Goal: Task Accomplishment & Management: Use online tool/utility

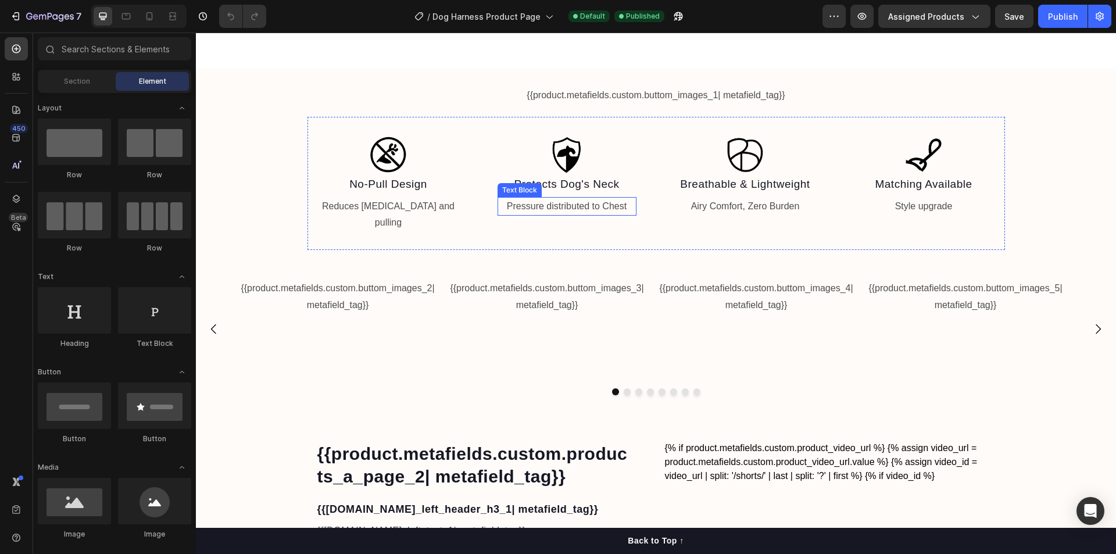
scroll to position [872, 0]
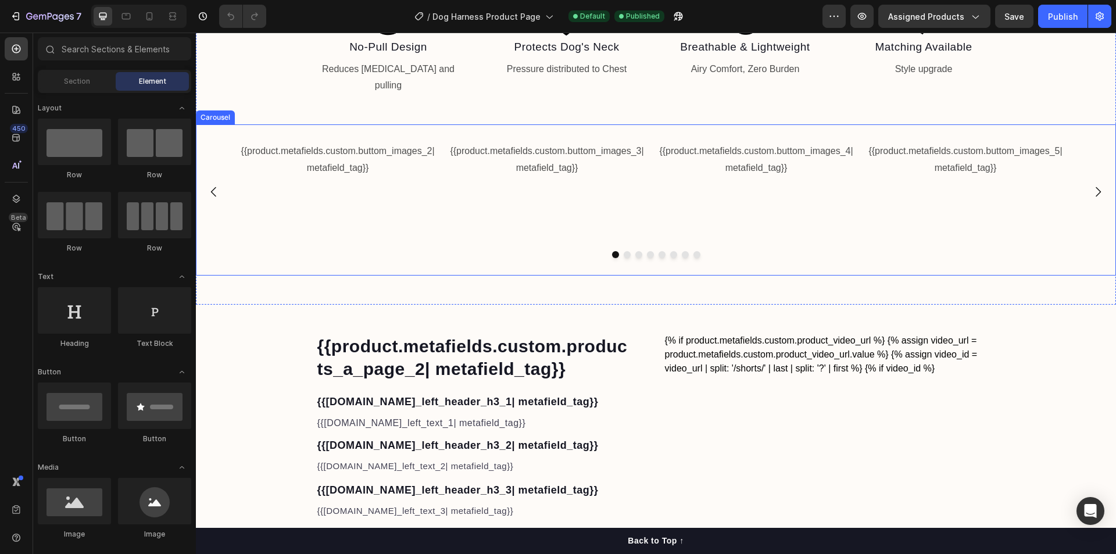
click at [590, 163] on div "{{product.metafields.custom.buttom_images_3| metafield_tag}} Text Block" at bounding box center [547, 192] width 200 height 100
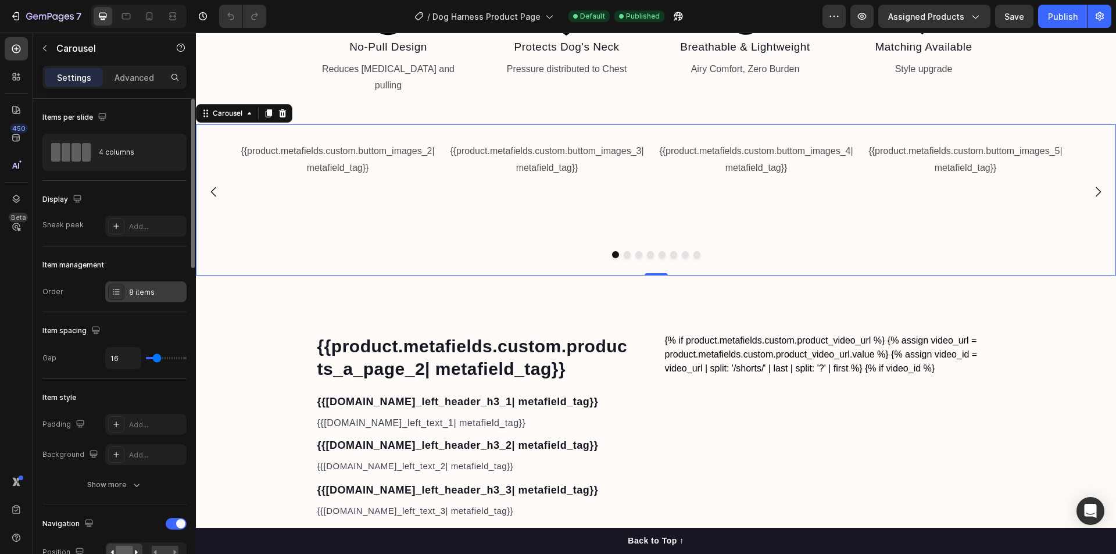
click at [116, 292] on icon at bounding box center [116, 291] width 9 height 9
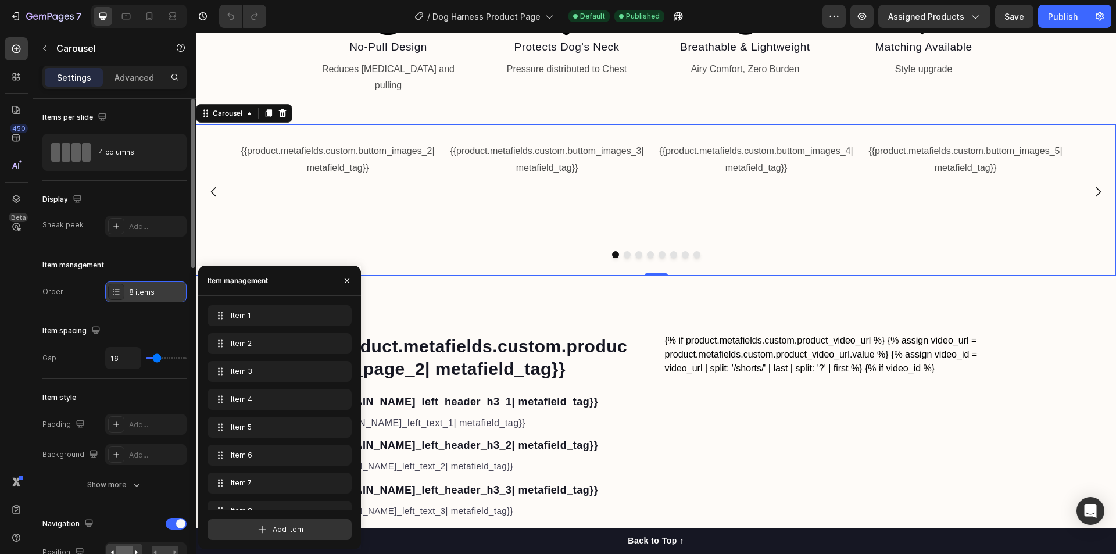
click at [116, 291] on icon at bounding box center [116, 291] width 9 height 9
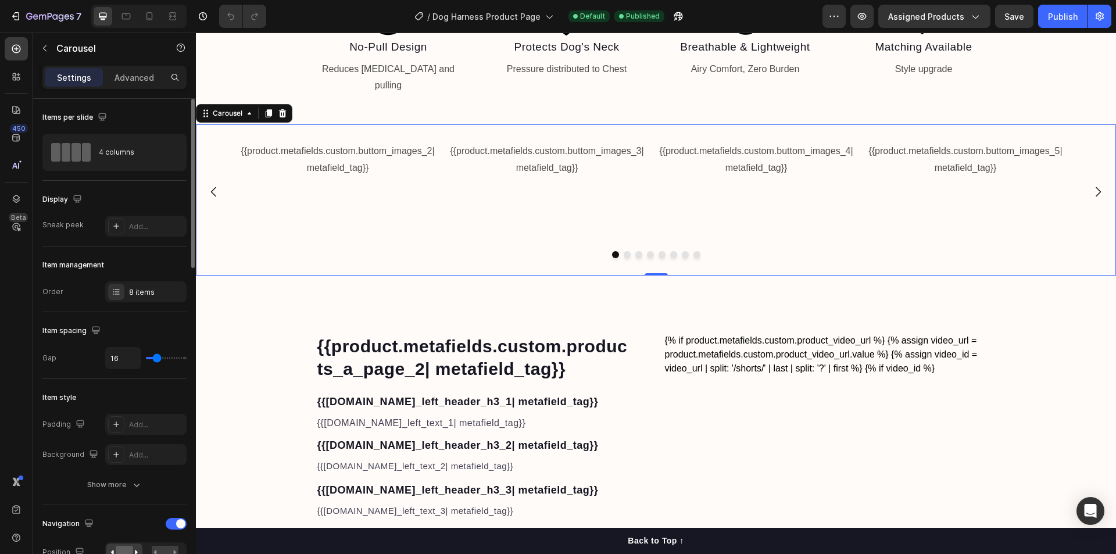
type input "9"
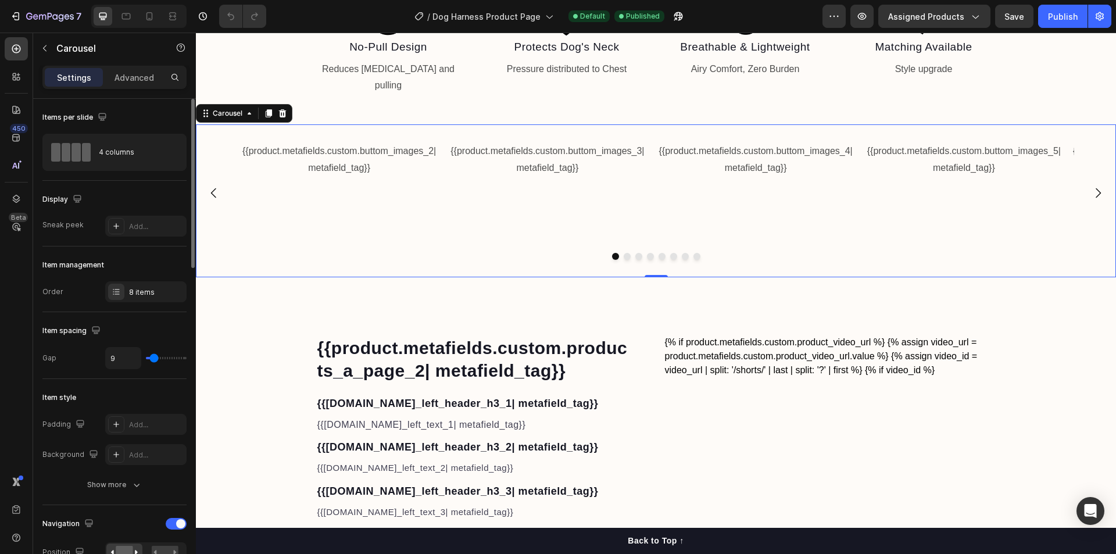
type input "0"
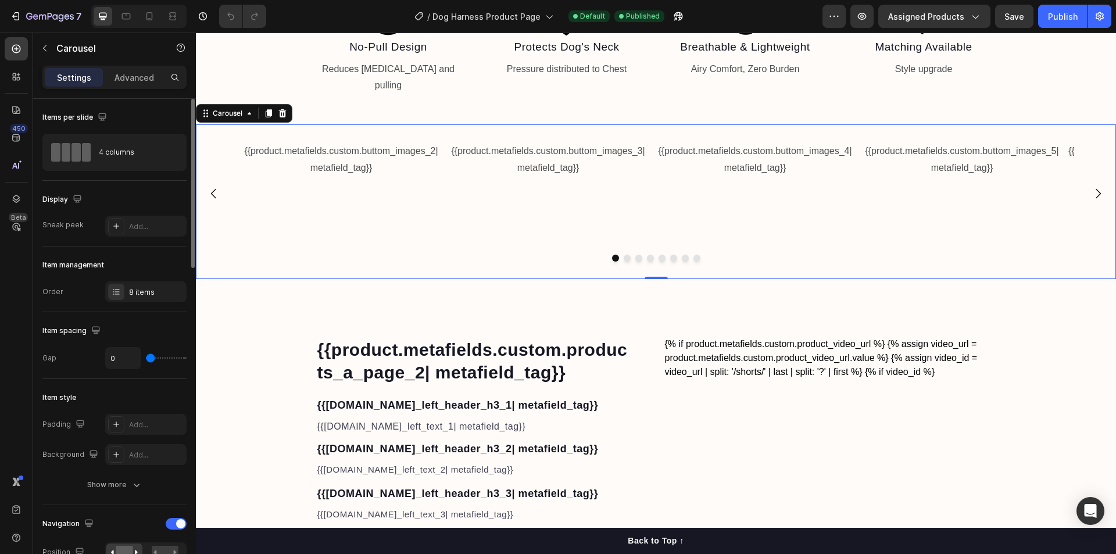
type input "12"
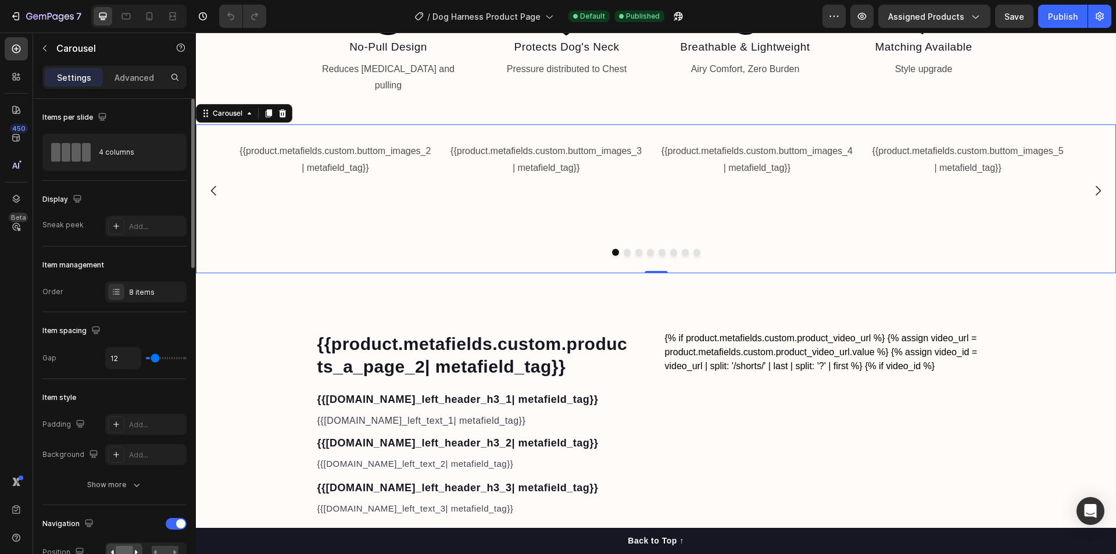
type input "27"
type input "36"
type input "43"
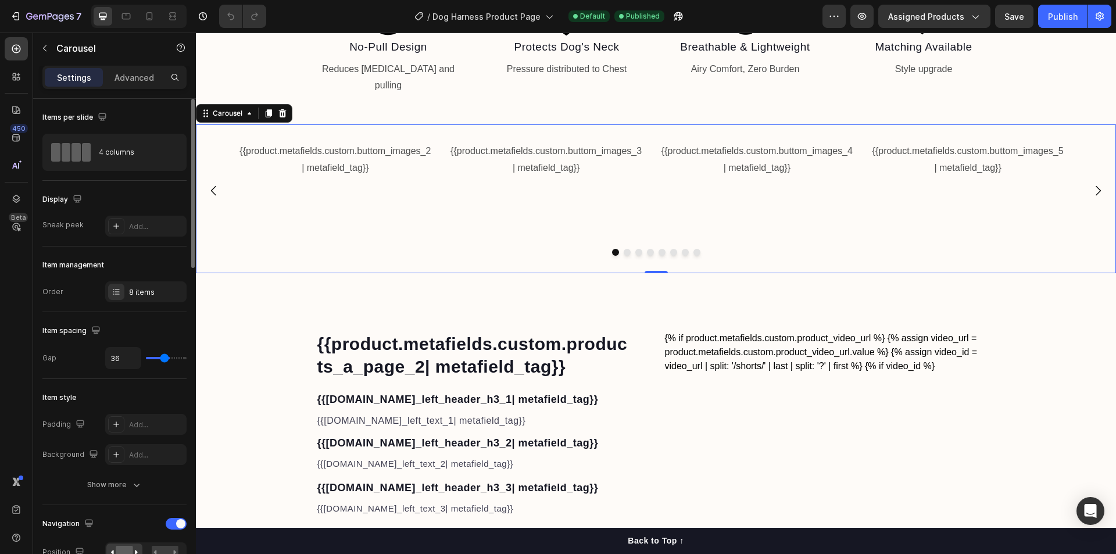
type input "43"
type input "49"
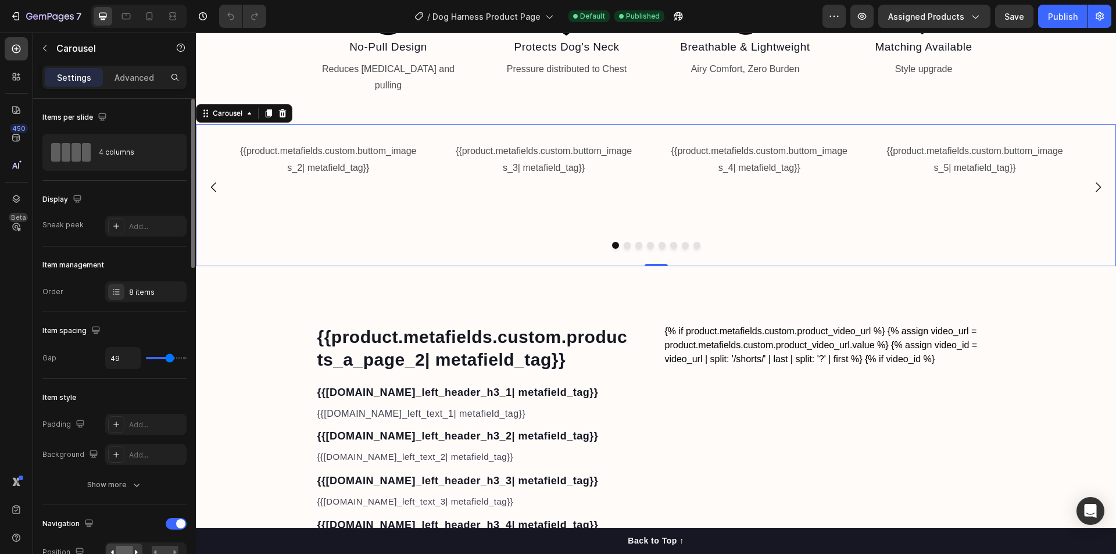
type input "59"
type input "64"
type input "70"
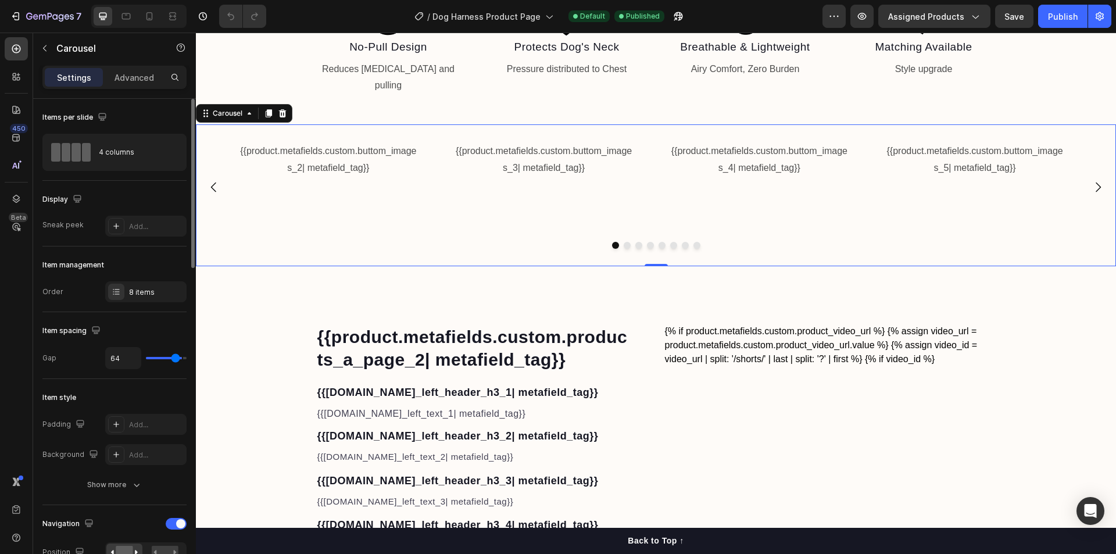
type input "70"
type input "74"
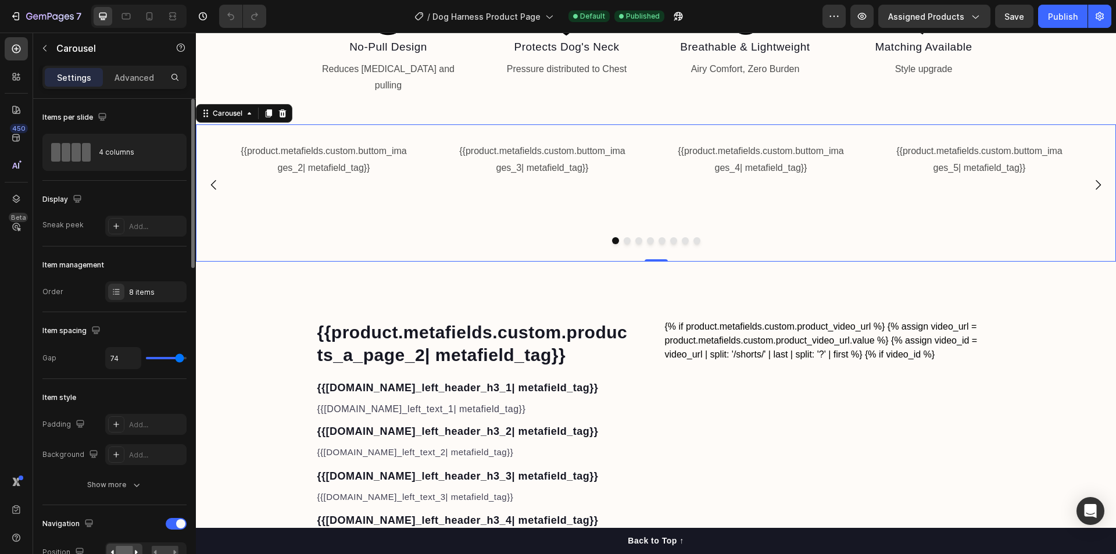
type input "80"
type input "37"
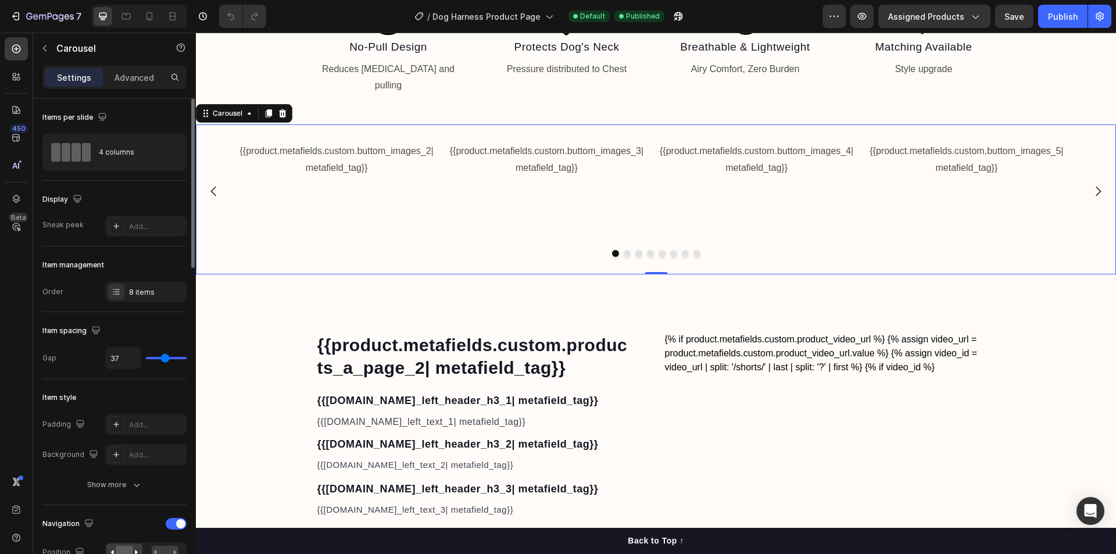
type input "21"
type input "10"
type input "9"
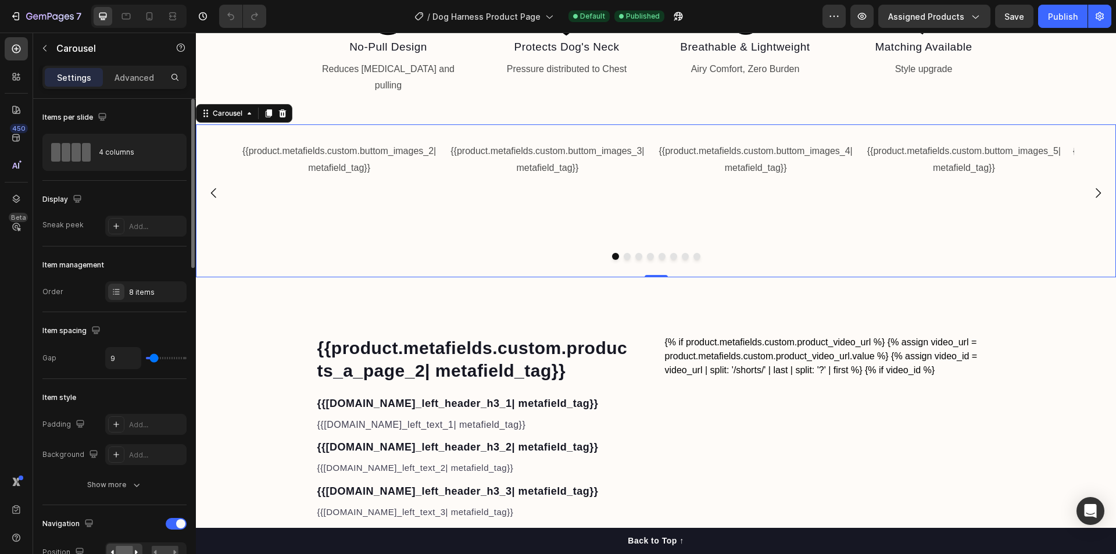
drag, startPoint x: 154, startPoint y: 358, endPoint x: 154, endPoint y: 352, distance: 6.4
type input "9"
click at [154, 357] on input "range" at bounding box center [166, 358] width 41 height 2
type input "16"
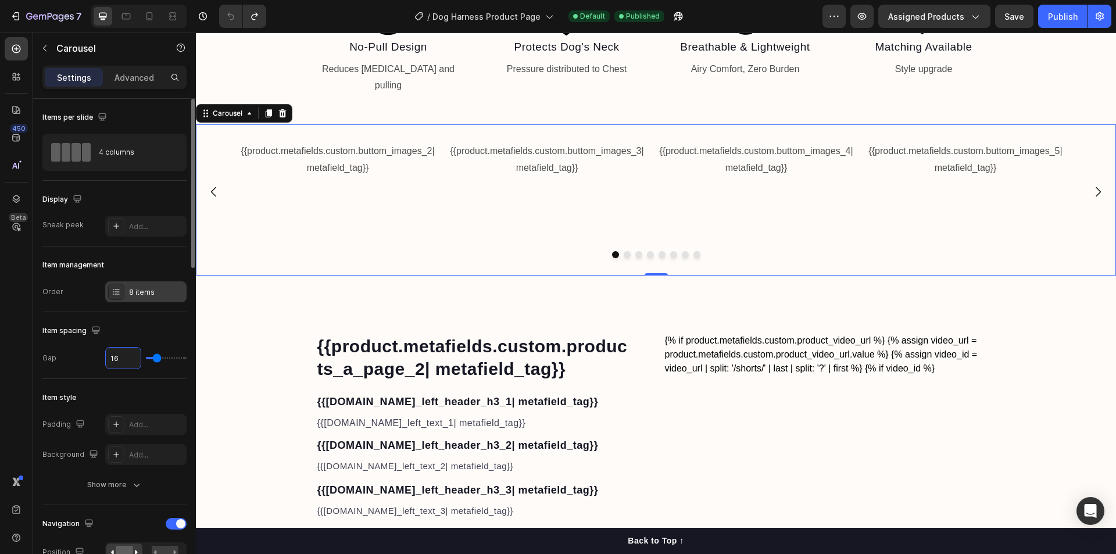
click at [142, 295] on div "8 items" at bounding box center [156, 292] width 55 height 10
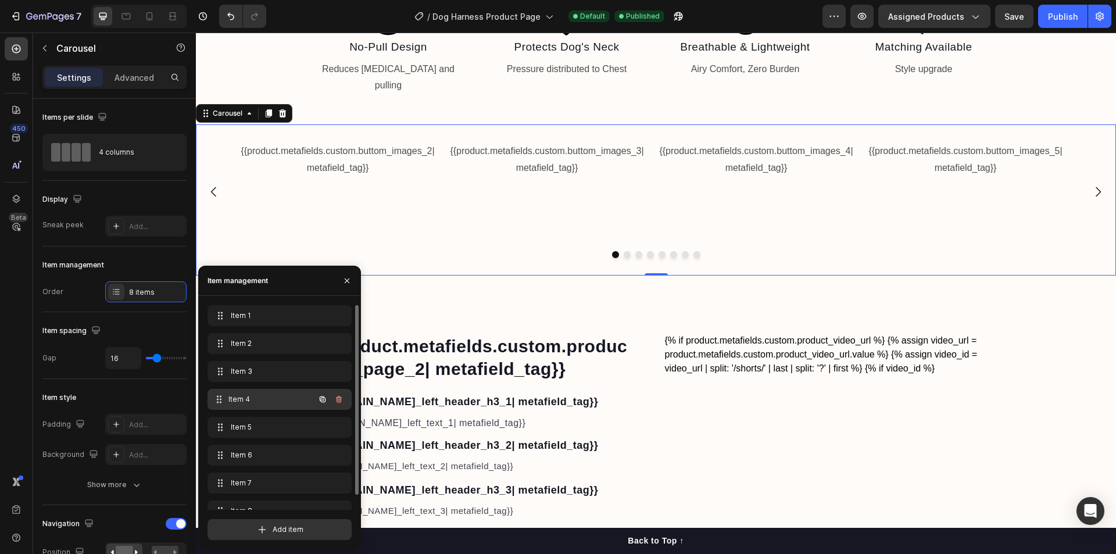
click at [238, 397] on span "Item 4" at bounding box center [271, 399] width 86 height 10
click at [242, 314] on span "Item 1" at bounding box center [264, 315] width 66 height 10
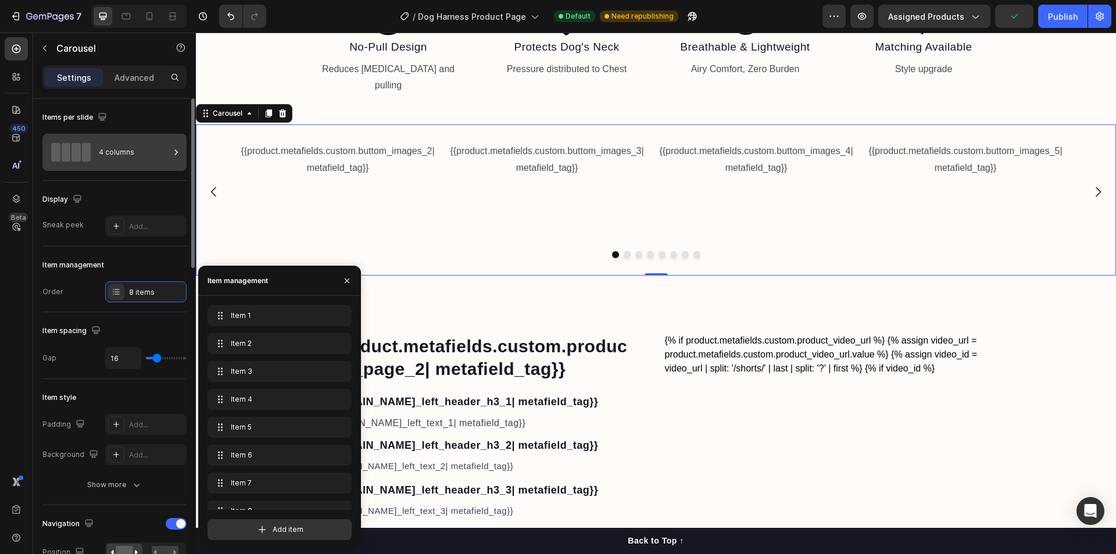
click at [132, 156] on div "4 columns" at bounding box center [134, 152] width 71 height 27
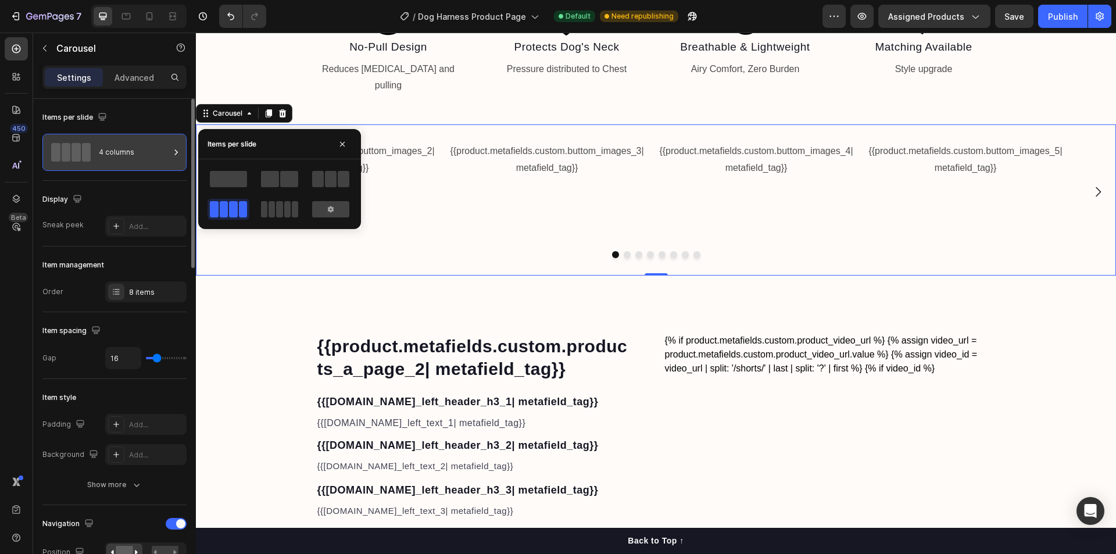
click at [130, 156] on div "4 columns" at bounding box center [134, 152] width 71 height 27
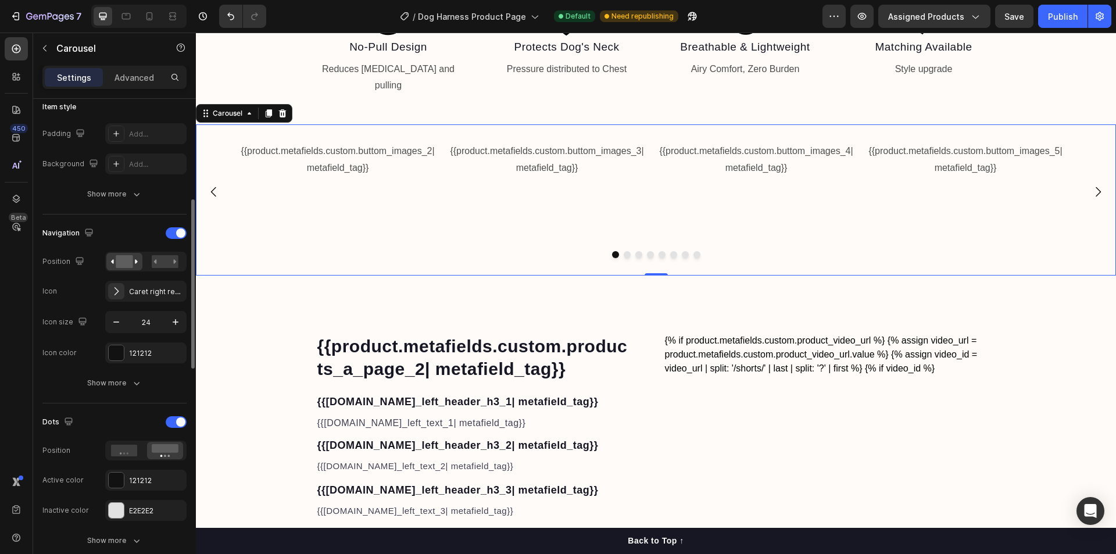
scroll to position [407, 0]
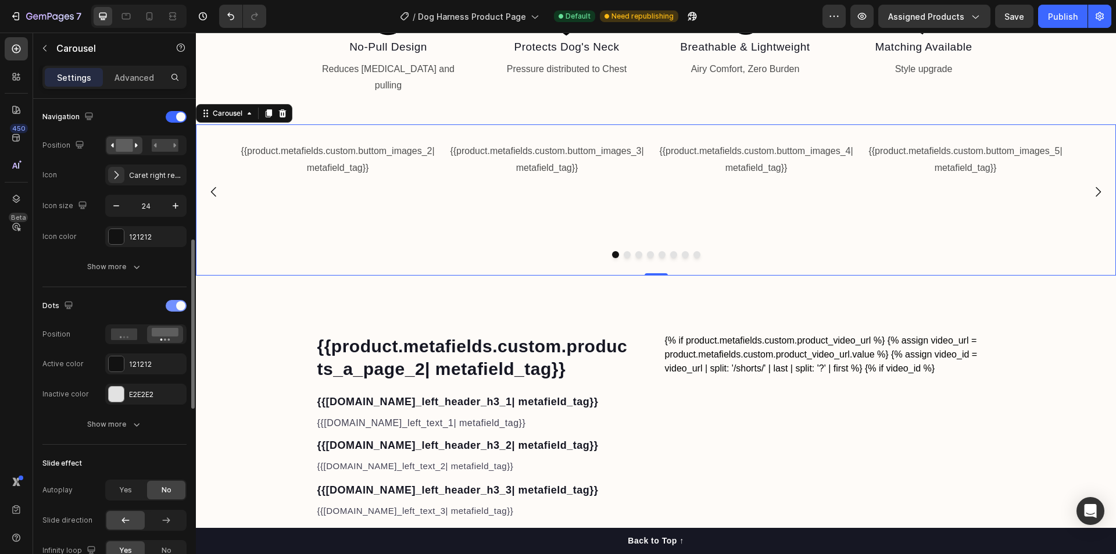
click at [174, 302] on div at bounding box center [176, 306] width 21 height 12
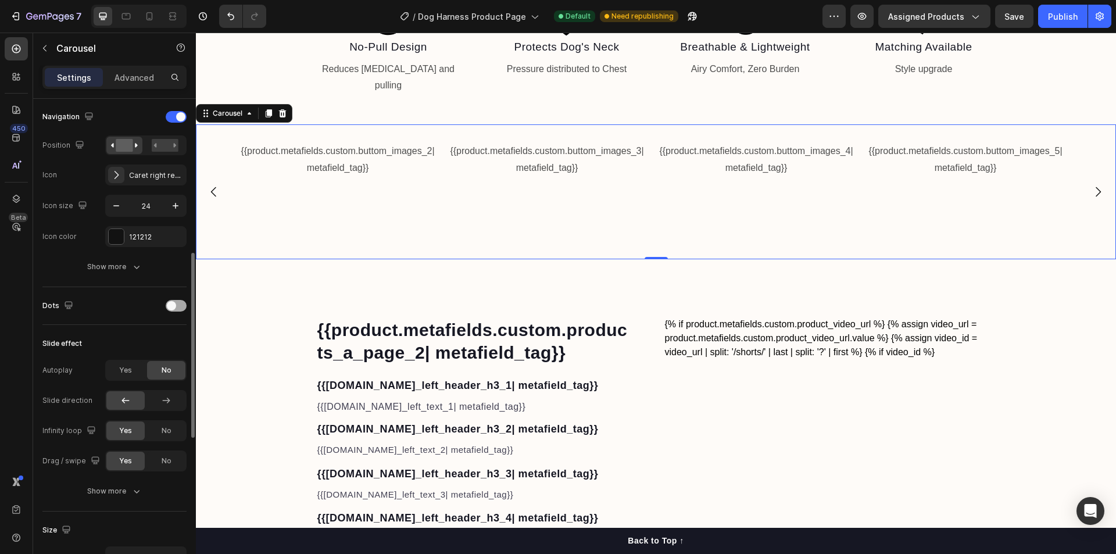
click at [174, 302] on span at bounding box center [171, 305] width 9 height 9
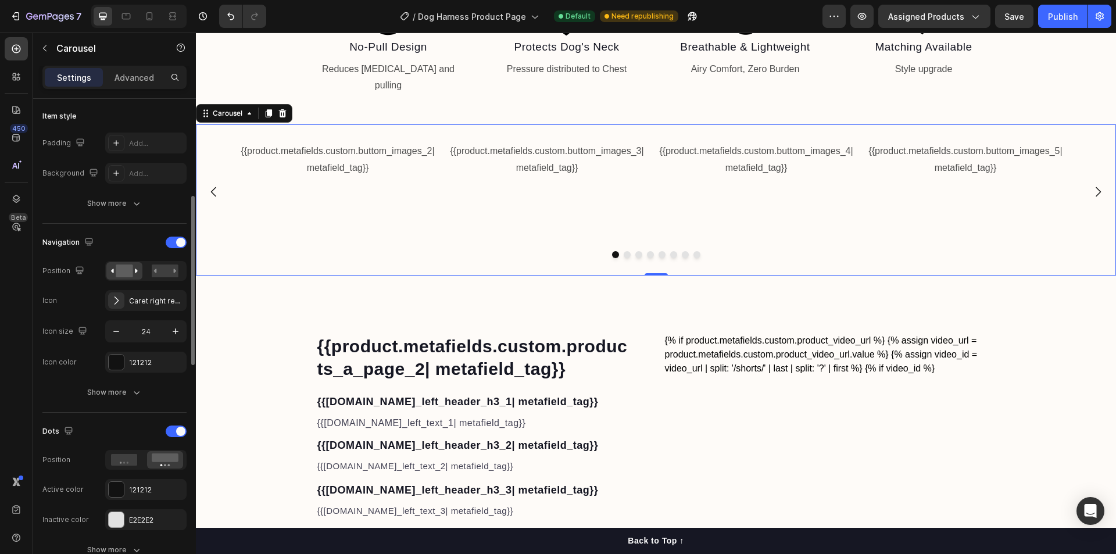
scroll to position [0, 0]
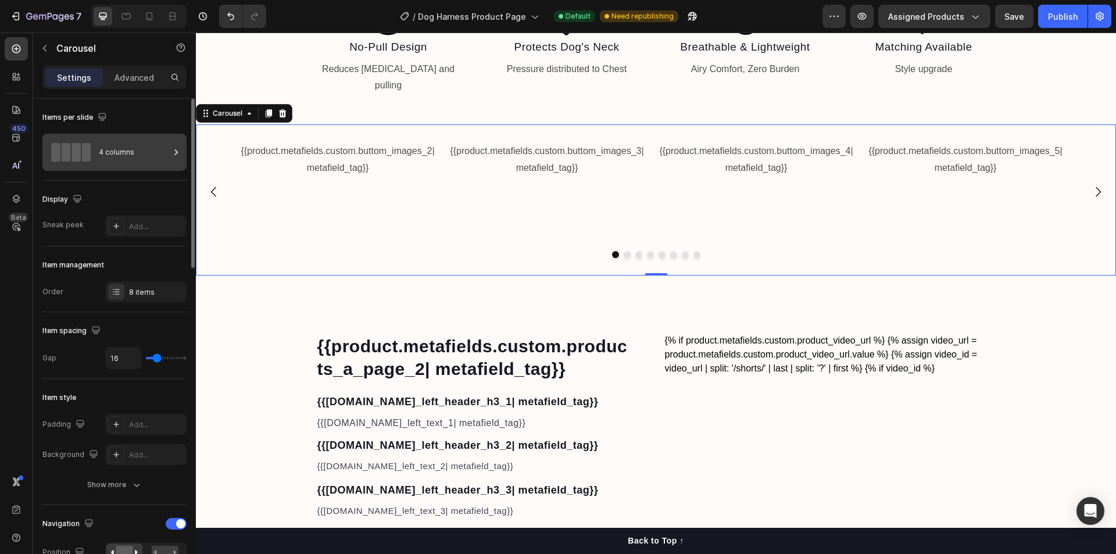
click at [117, 142] on div "4 columns" at bounding box center [134, 152] width 71 height 27
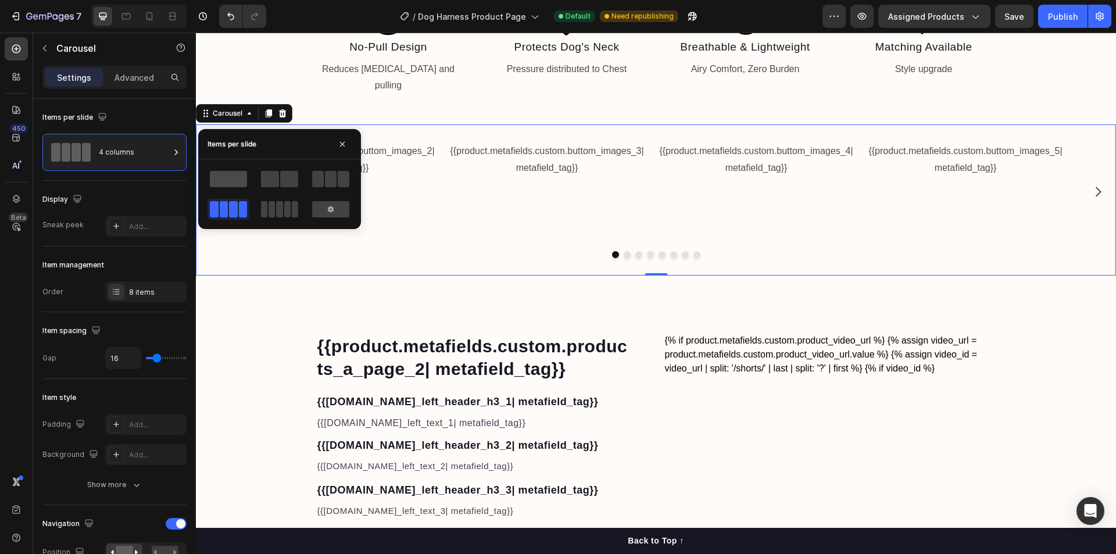
click at [224, 180] on span at bounding box center [228, 179] width 37 height 16
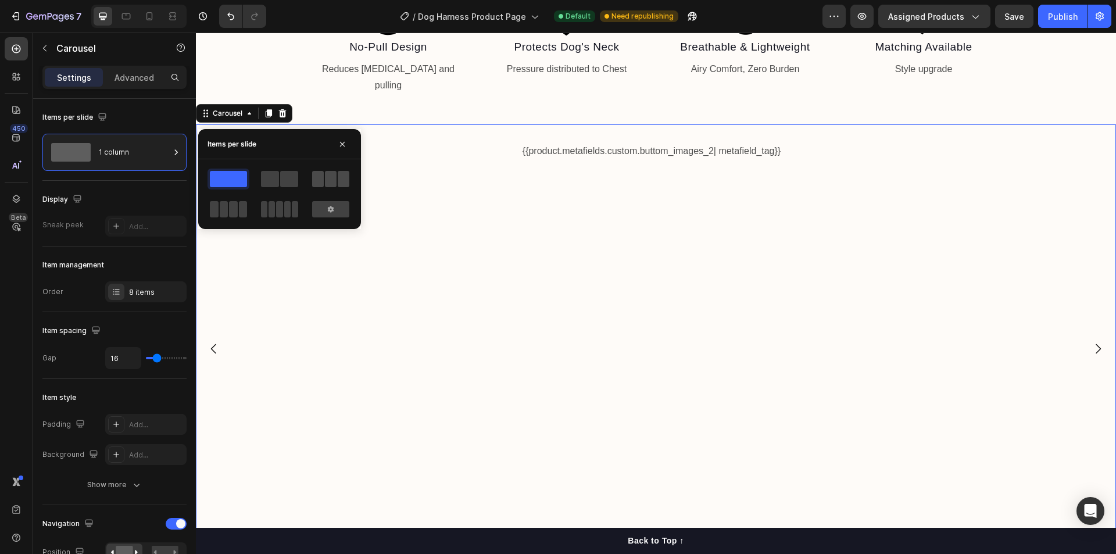
click at [326, 182] on span at bounding box center [331, 179] width 12 height 16
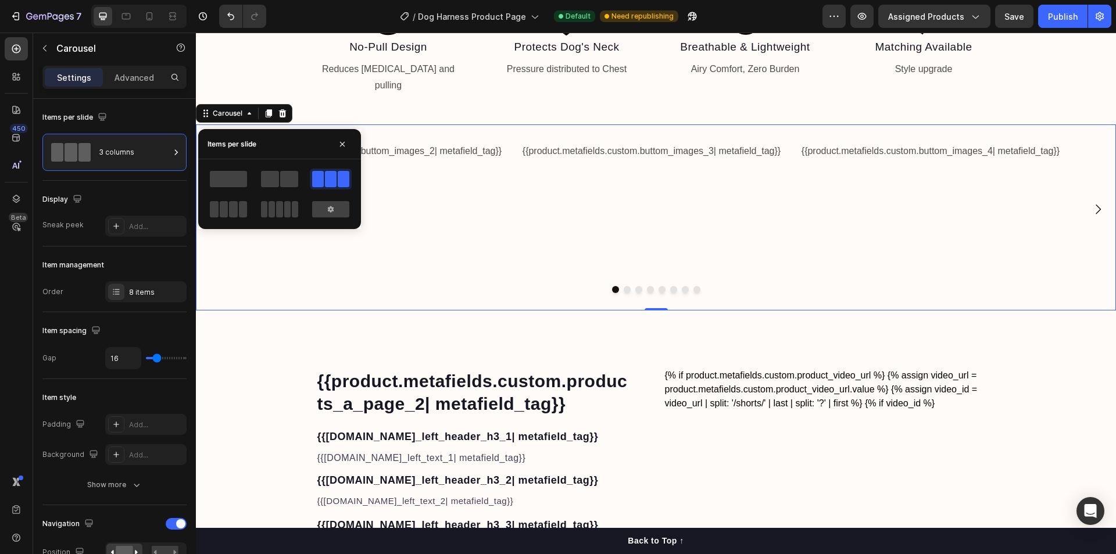
click at [274, 198] on div at bounding box center [279, 194] width 144 height 51
click at [226, 211] on span at bounding box center [224, 209] width 9 height 16
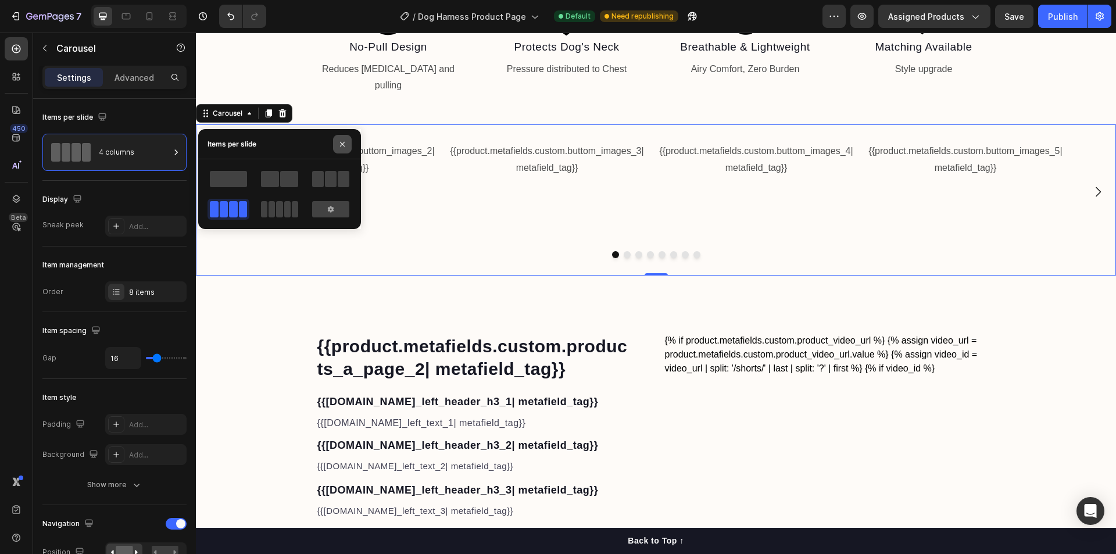
click at [339, 149] on button "button" at bounding box center [342, 144] width 19 height 19
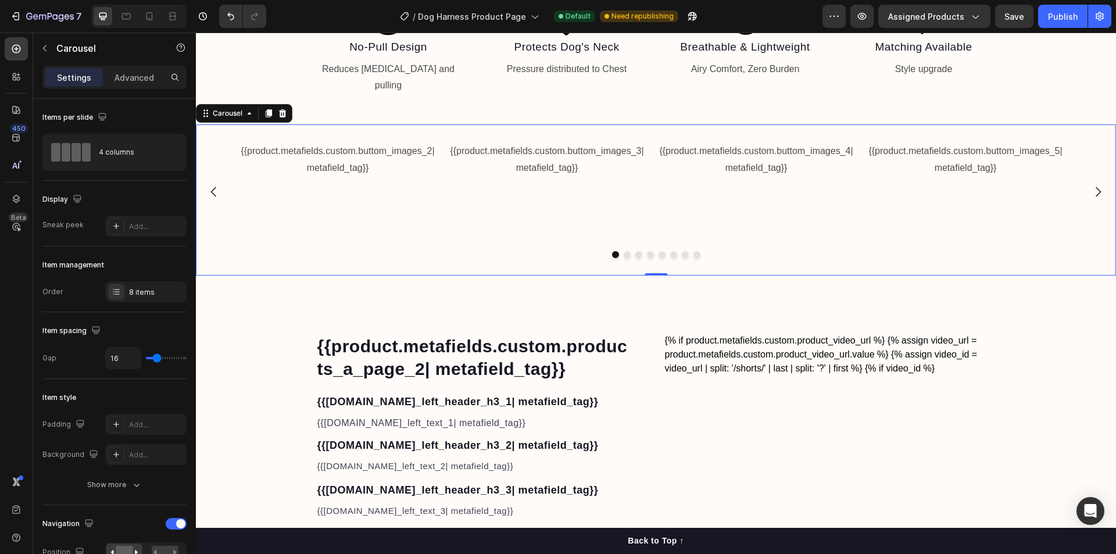
click at [606, 212] on div "{{product.metafields.custom.buttom_images_3| metafield_tag}} Text Block" at bounding box center [547, 192] width 200 height 100
click at [147, 160] on div "4 columns" at bounding box center [134, 152] width 71 height 27
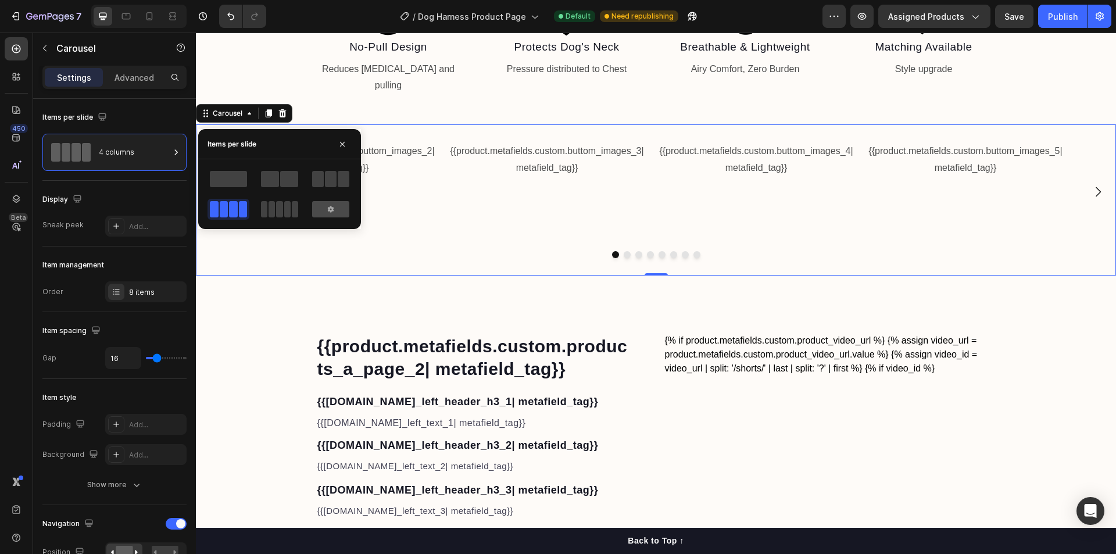
click at [327, 213] on icon at bounding box center [330, 209] width 9 height 9
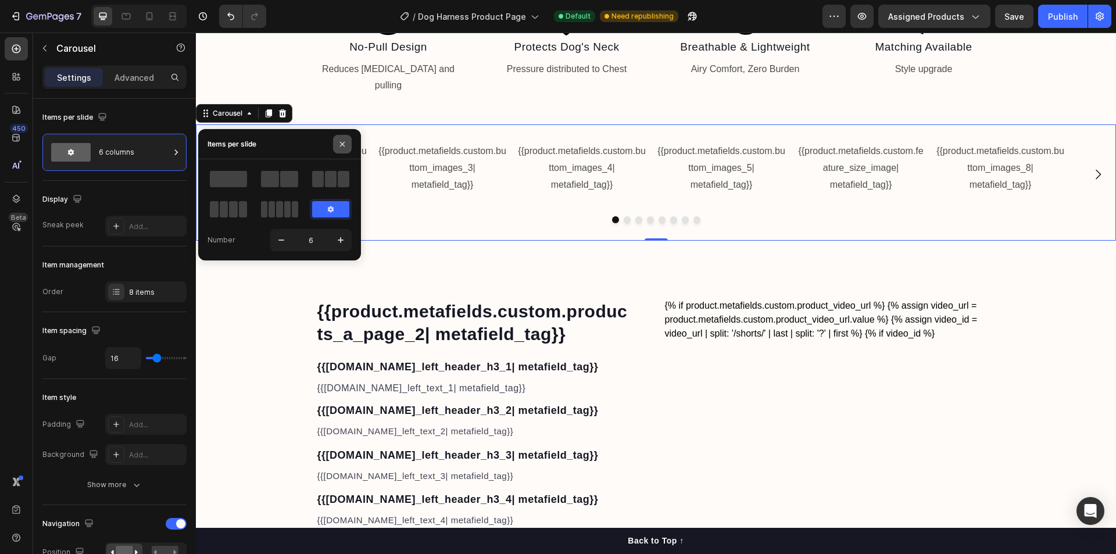
click at [343, 139] on icon "button" at bounding box center [342, 143] width 9 height 9
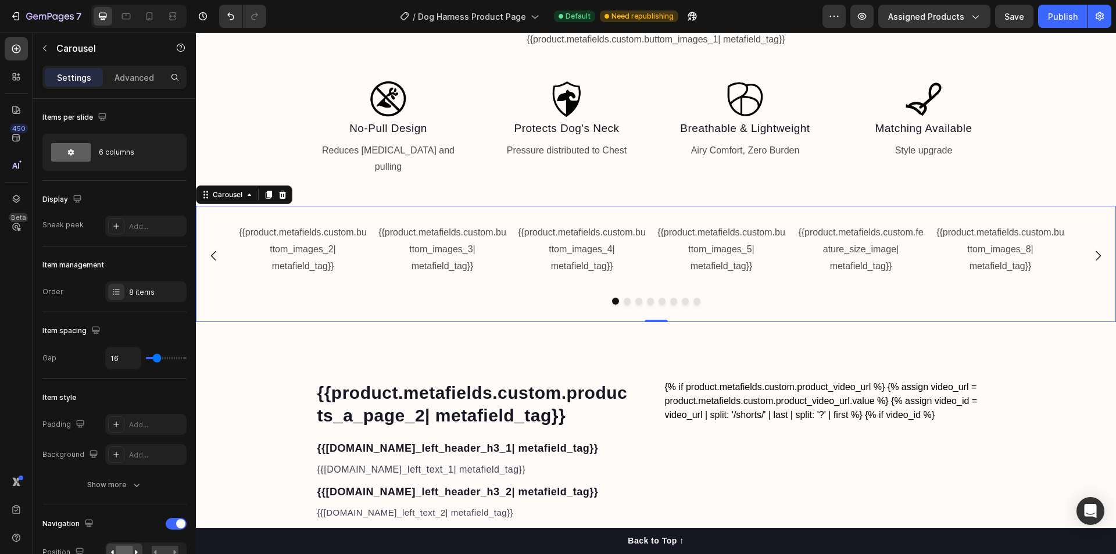
scroll to position [697, 0]
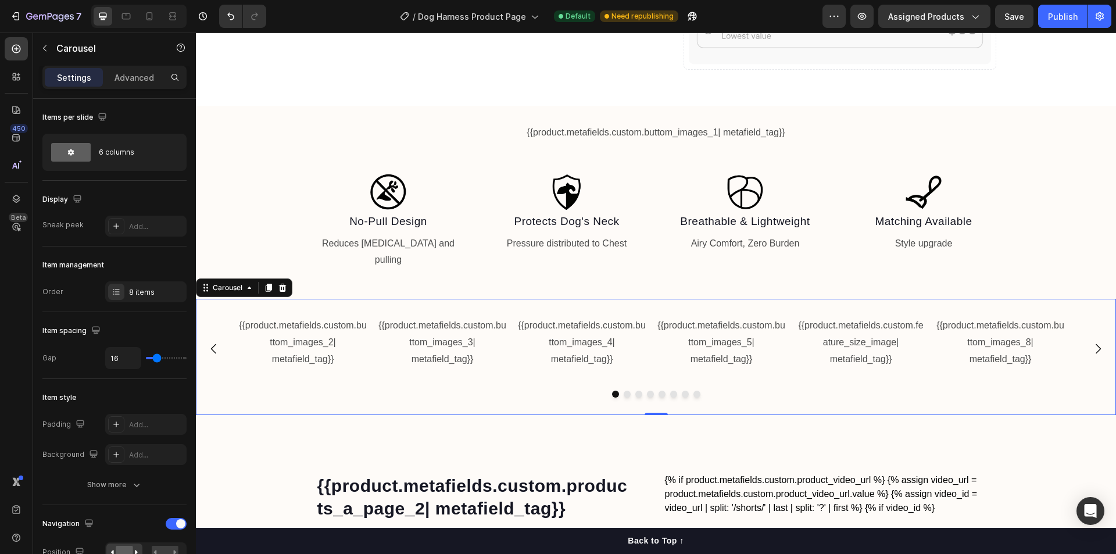
click at [215, 342] on icon "Carousel Back Arrow" at bounding box center [214, 349] width 14 height 14
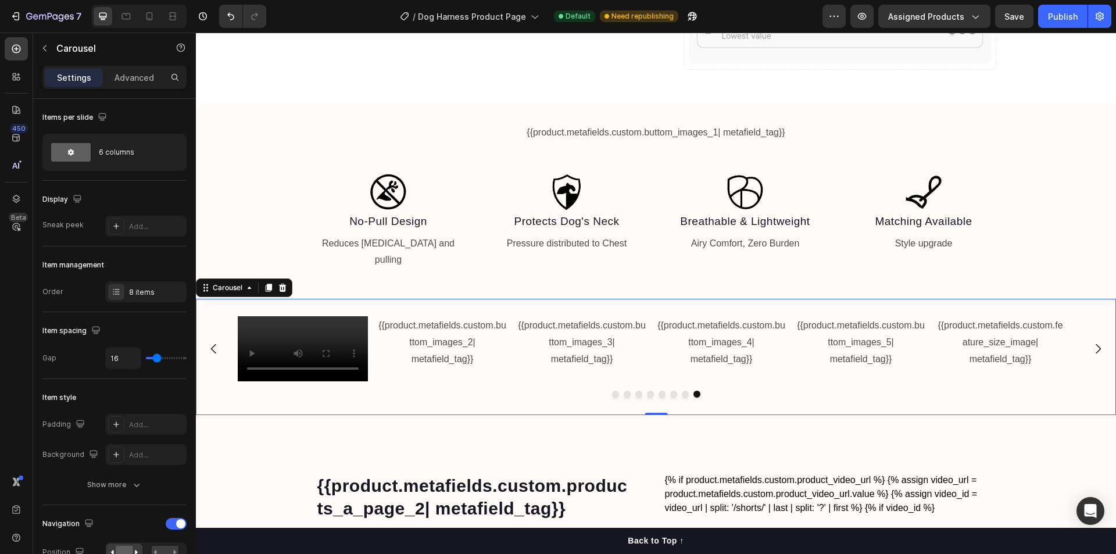
click at [215, 342] on icon "Carousel Back Arrow" at bounding box center [214, 349] width 14 height 14
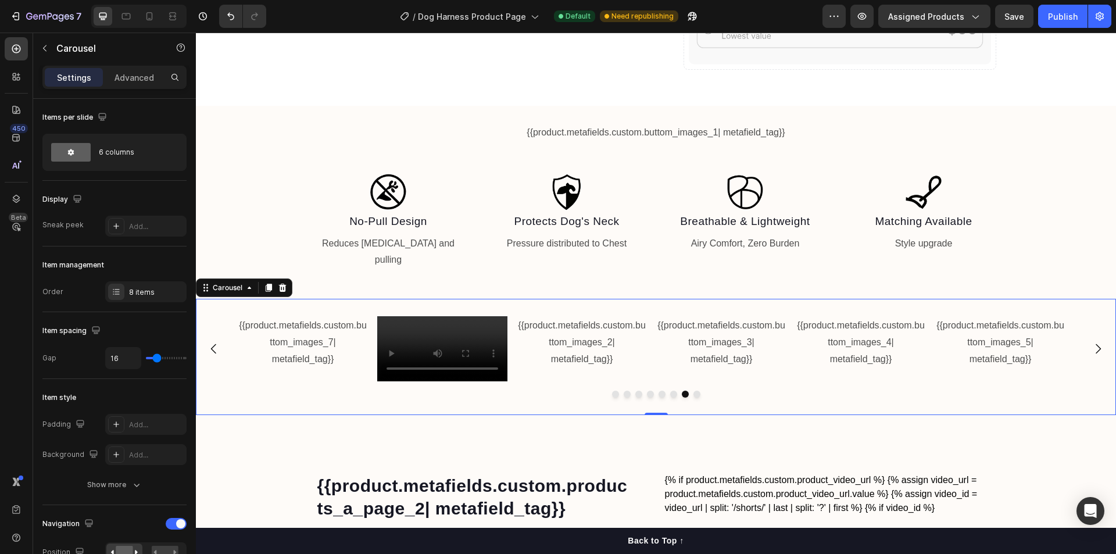
click at [215, 342] on icon "Carousel Back Arrow" at bounding box center [214, 349] width 14 height 14
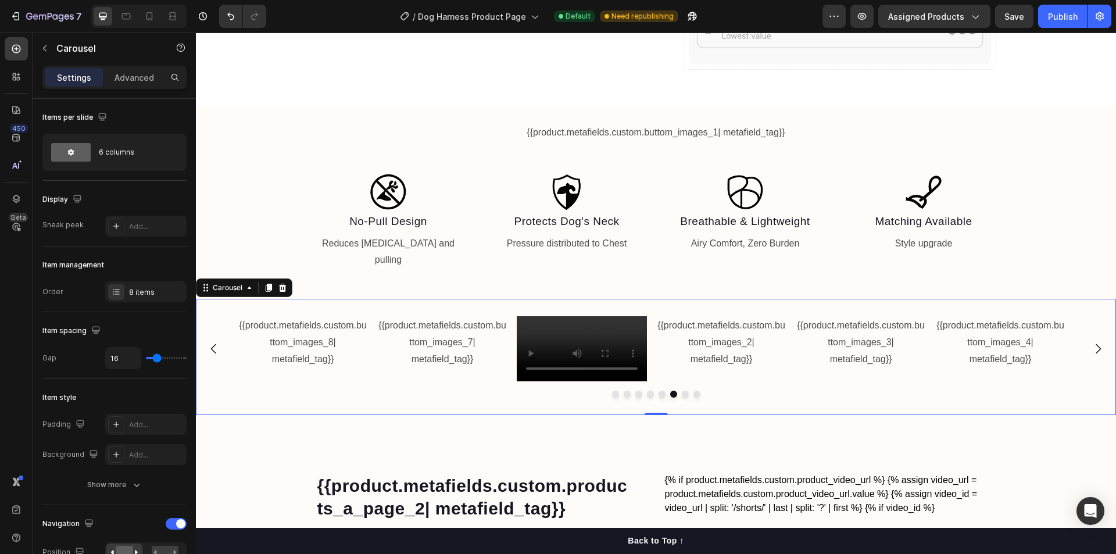
click at [214, 342] on icon "Carousel Back Arrow" at bounding box center [214, 349] width 14 height 14
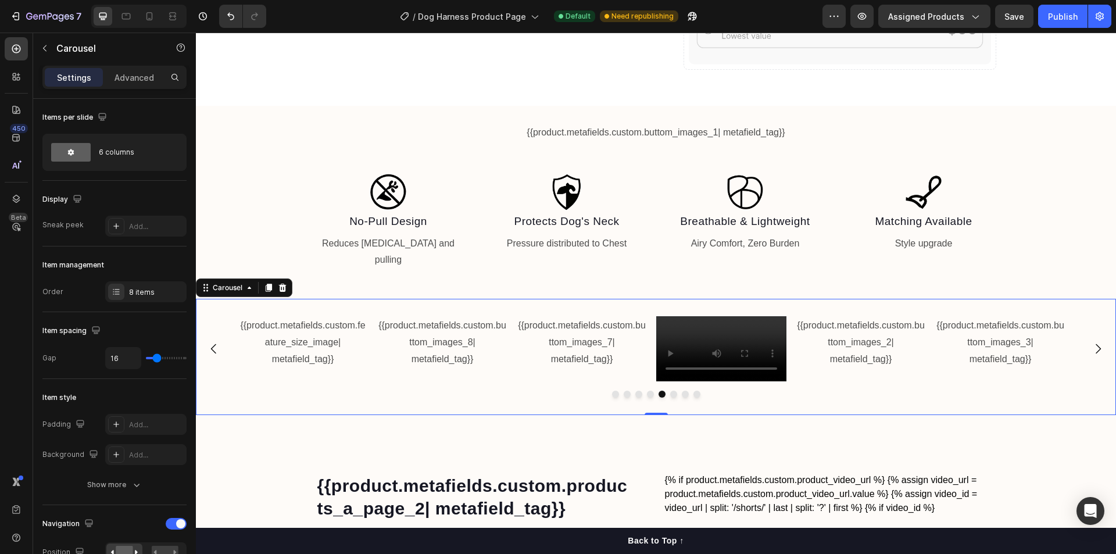
click at [218, 342] on icon "Carousel Back Arrow" at bounding box center [214, 349] width 14 height 14
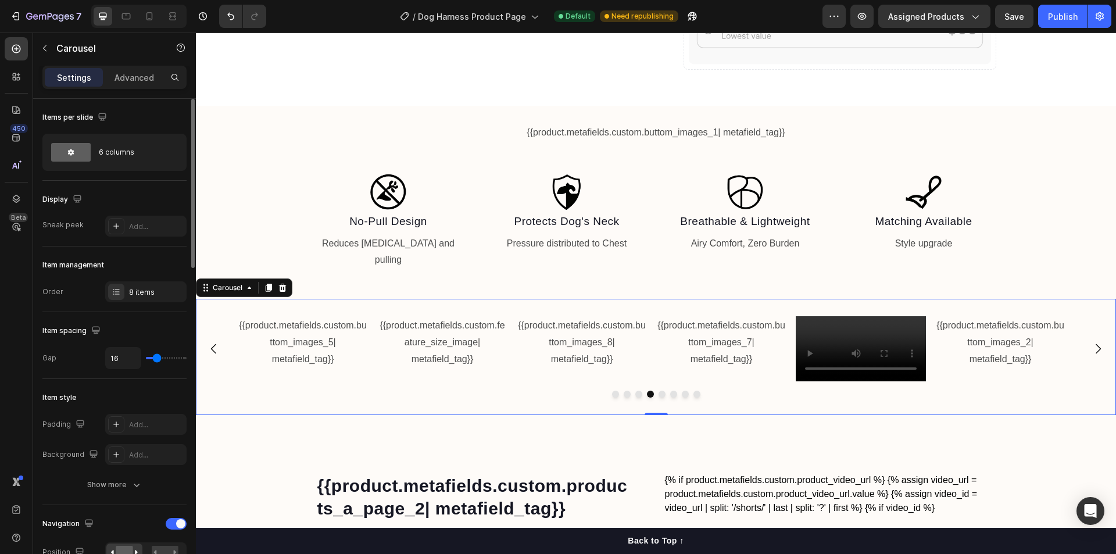
type input "0"
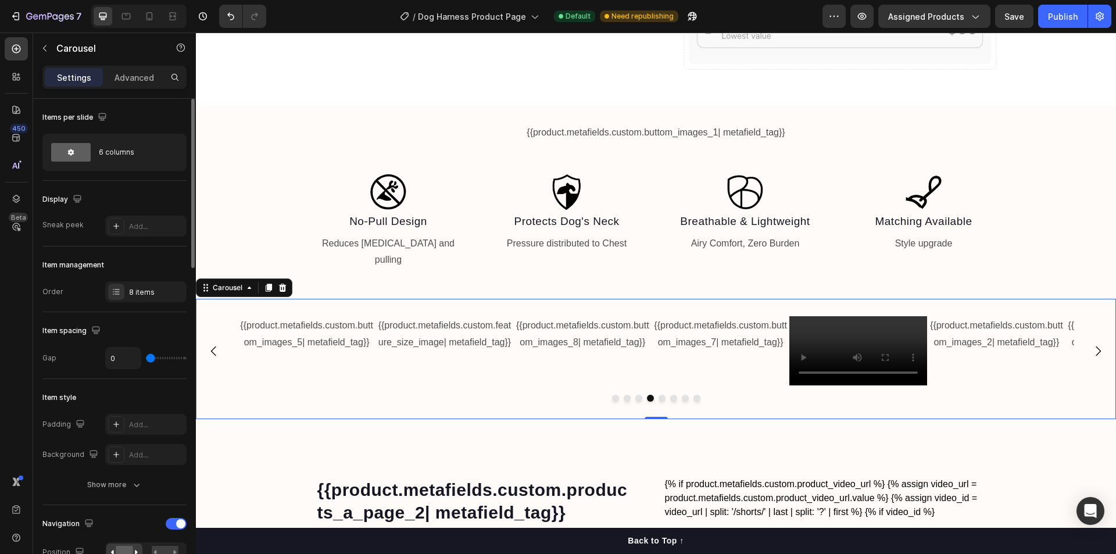
drag, startPoint x: 153, startPoint y: 359, endPoint x: 65, endPoint y: 359, distance: 88.3
type input "0"
click at [146, 359] on input "range" at bounding box center [166, 358] width 41 height 2
click at [214, 344] on icon "Carousel Back Arrow" at bounding box center [214, 351] width 14 height 14
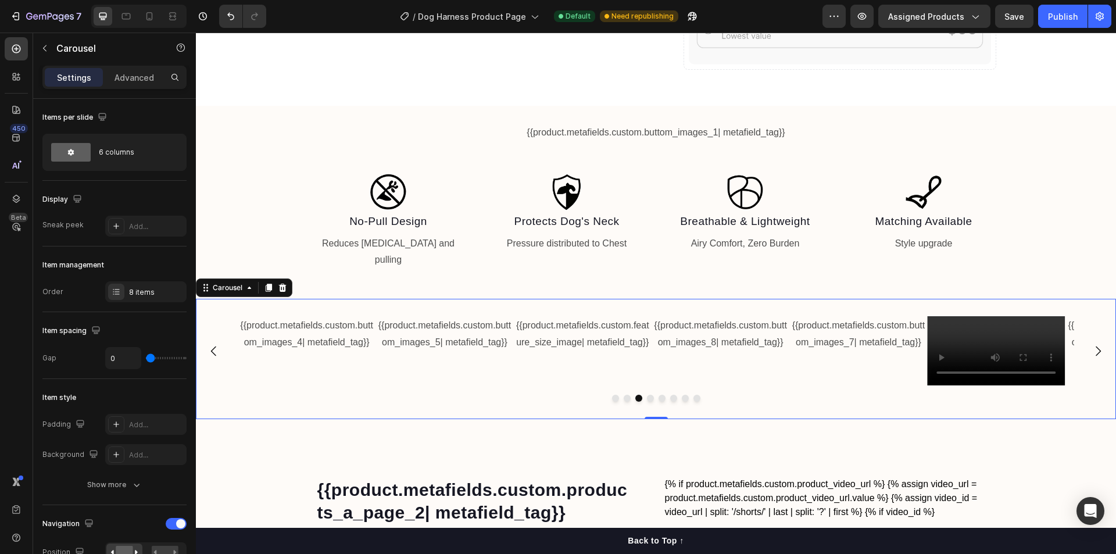
click at [215, 344] on icon "Carousel Back Arrow" at bounding box center [214, 351] width 14 height 14
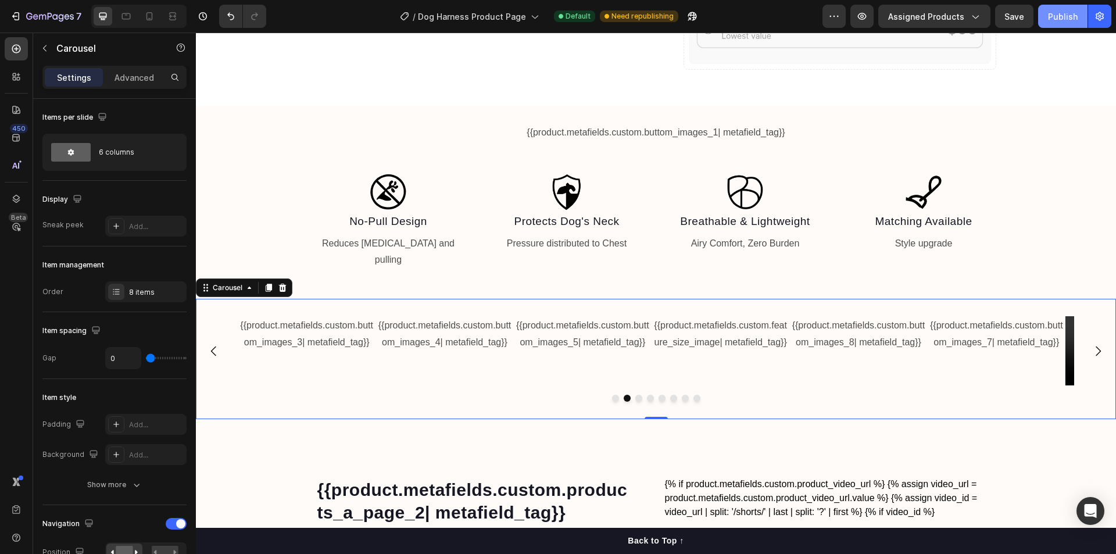
click at [1057, 17] on div "Publish" at bounding box center [1063, 16] width 30 height 12
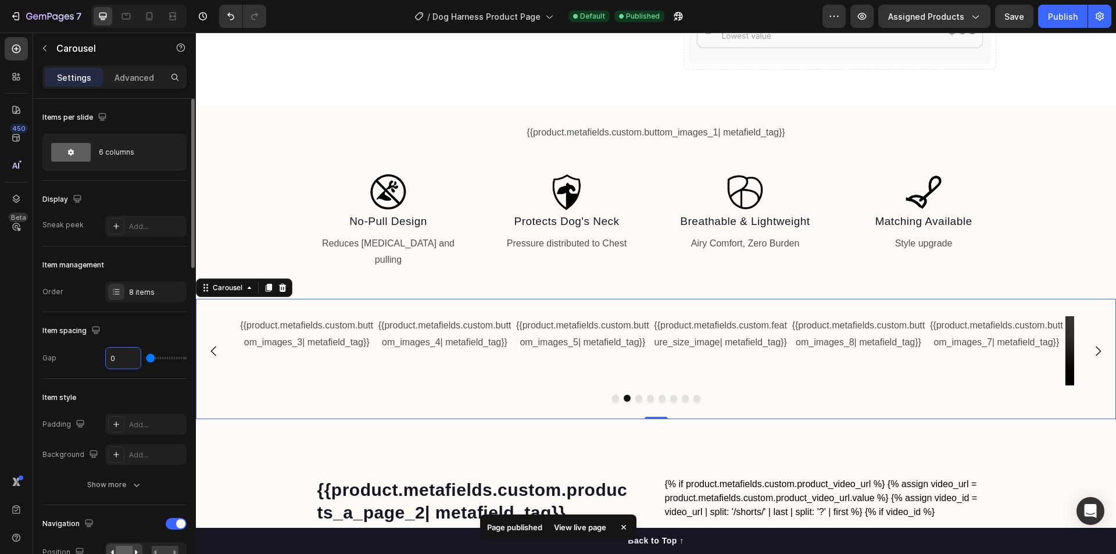
click at [130, 358] on input "0" at bounding box center [123, 358] width 35 height 21
type input "1"
type input "16"
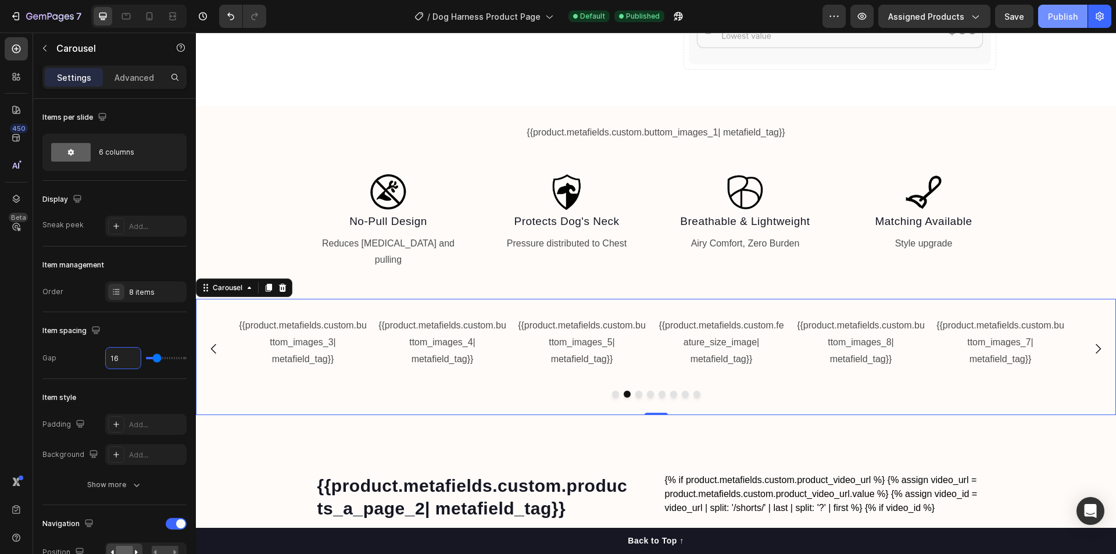
type input "16"
click at [1058, 14] on div "Publish" at bounding box center [1063, 16] width 30 height 12
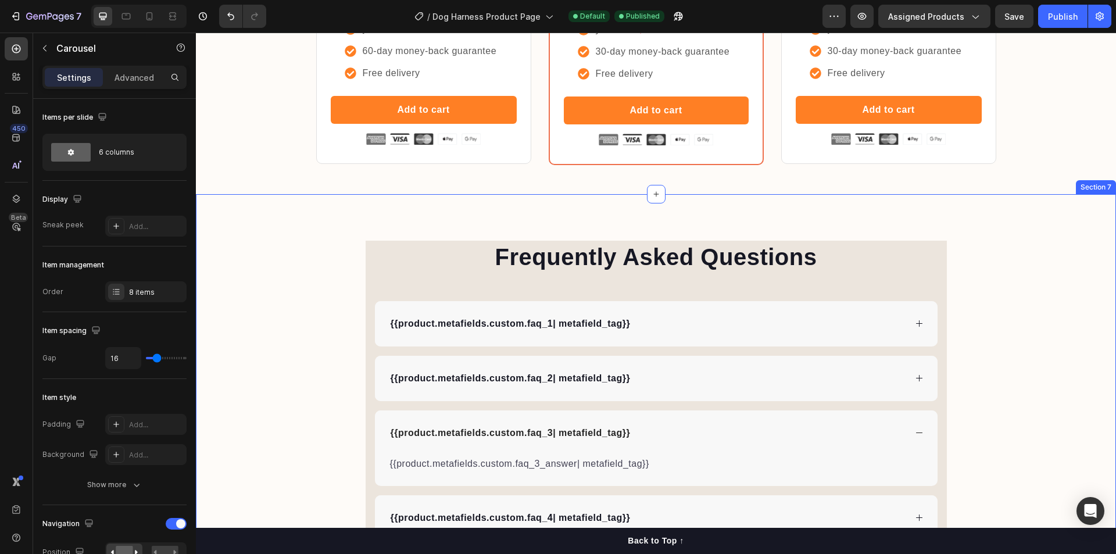
scroll to position [2499, 0]
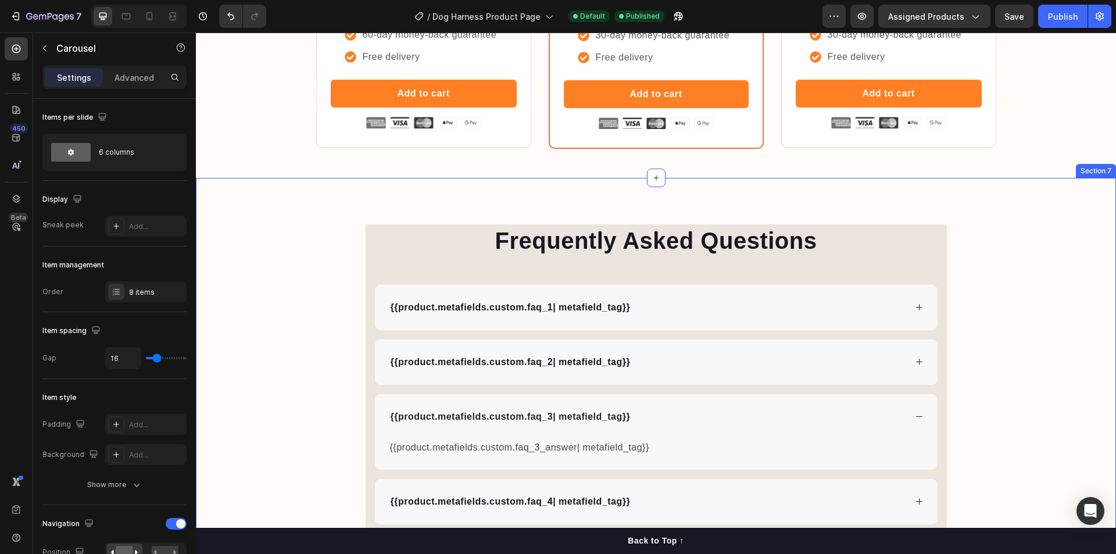
click at [350, 243] on div "Frequently Asked Questions Heading {{product.metafields.custom.faq_1| metafield…" at bounding box center [656, 483] width 920 height 518
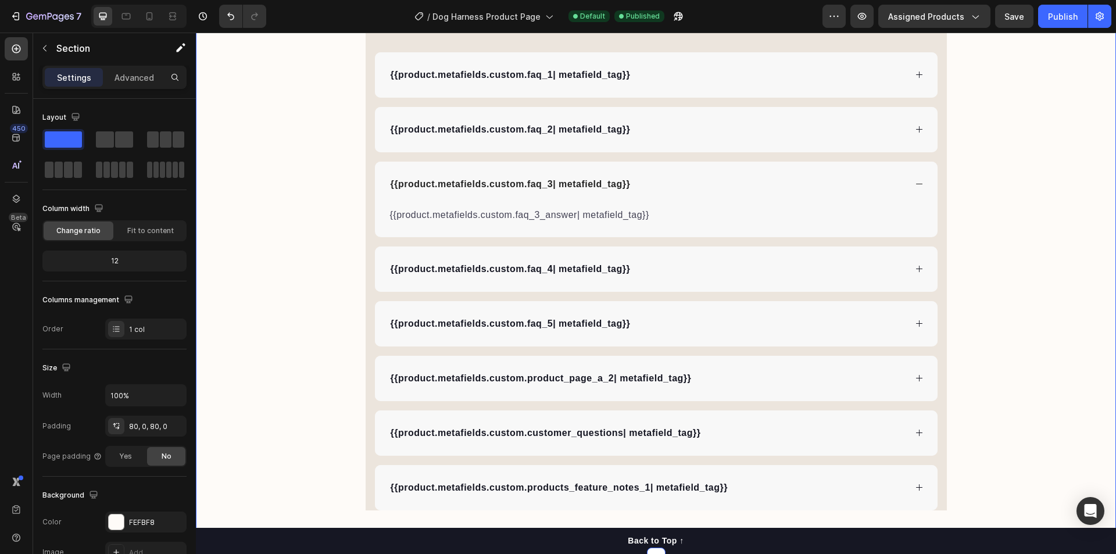
scroll to position [3022, 0]
